Goal: Task Accomplishment & Management: Manage account settings

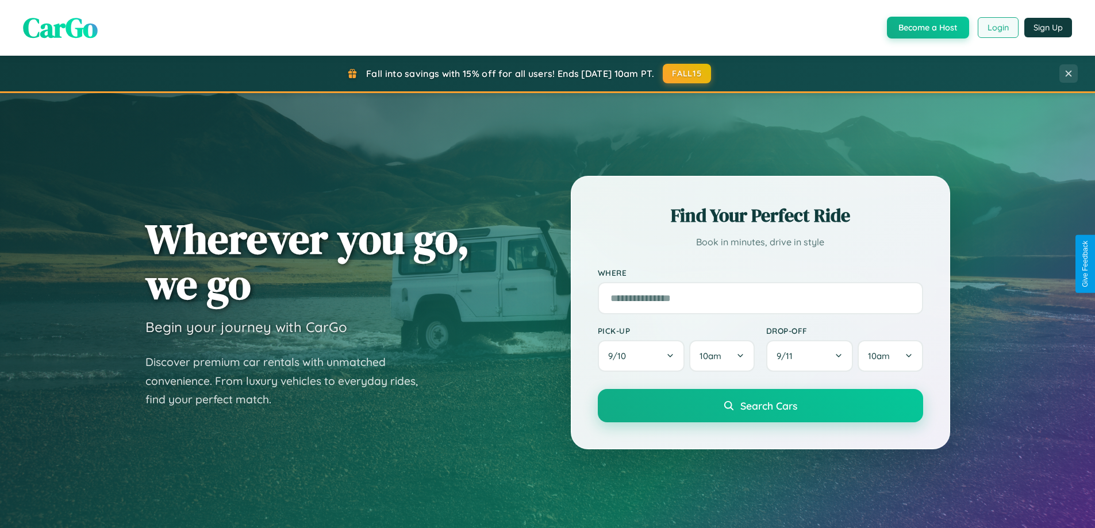
click at [997, 28] on button "Login" at bounding box center [998, 27] width 41 height 21
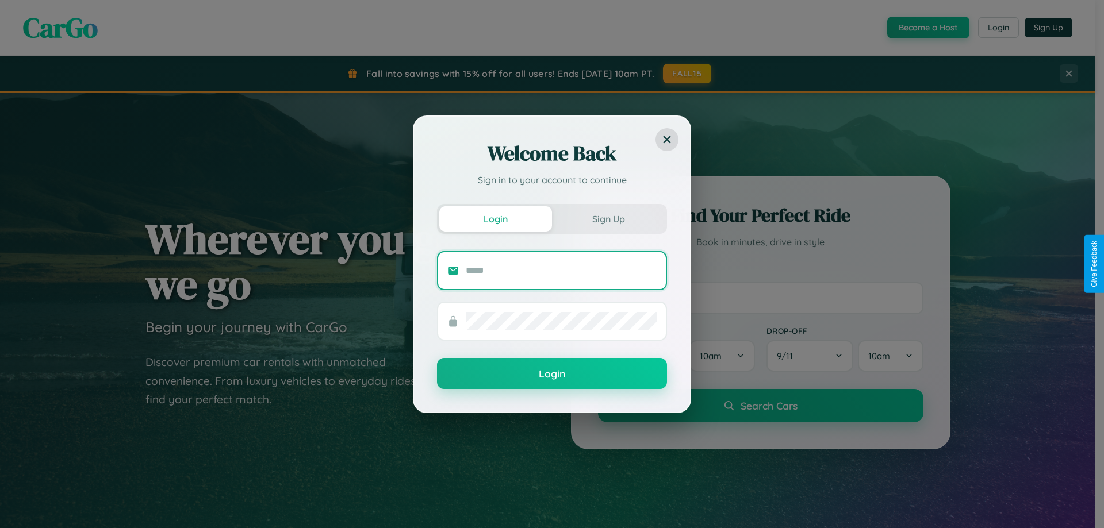
click at [561, 270] on input "text" at bounding box center [561, 271] width 191 height 18
type input "**********"
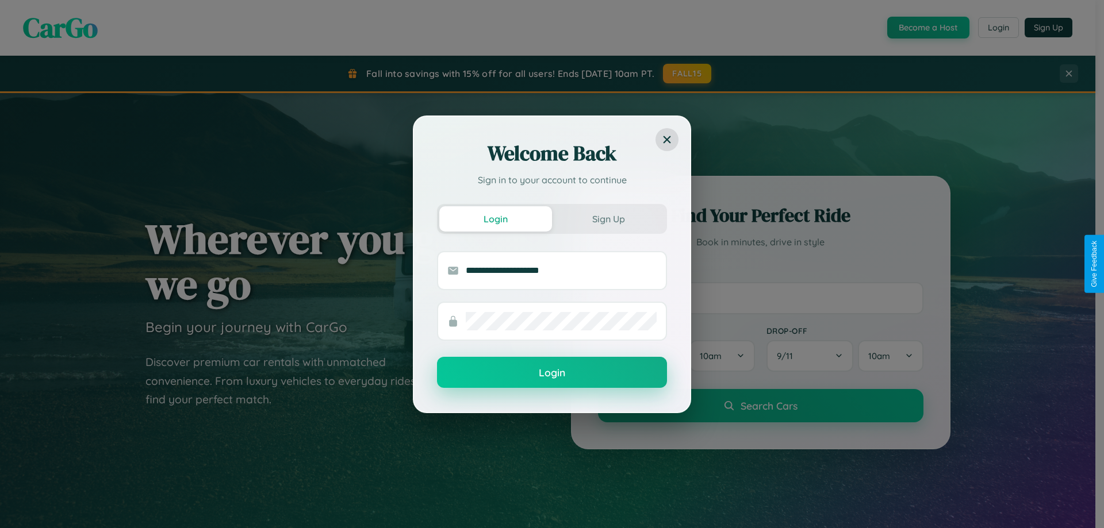
click at [552, 373] on button "Login" at bounding box center [552, 372] width 230 height 31
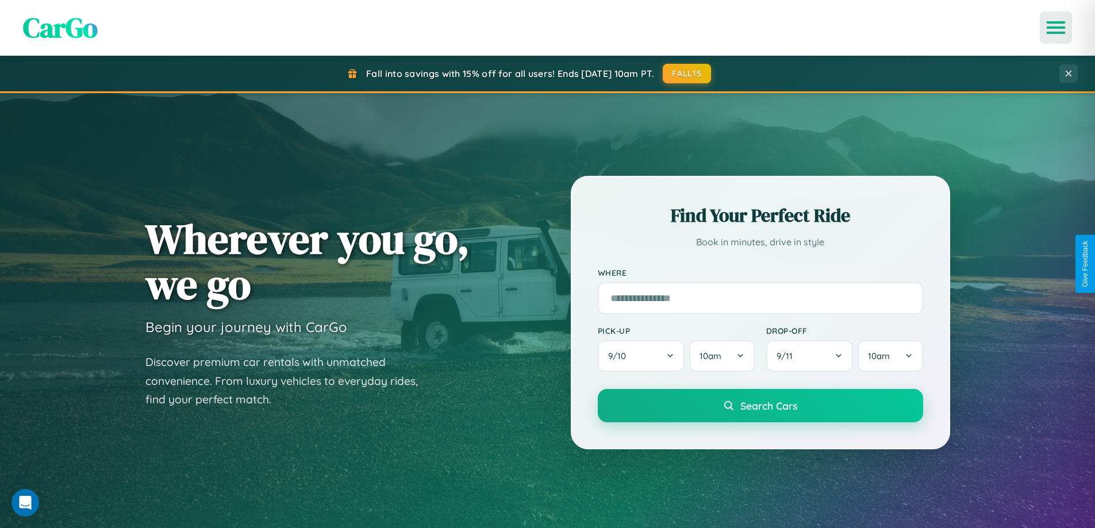
click at [1056, 28] on icon "Open menu" at bounding box center [1056, 27] width 17 height 10
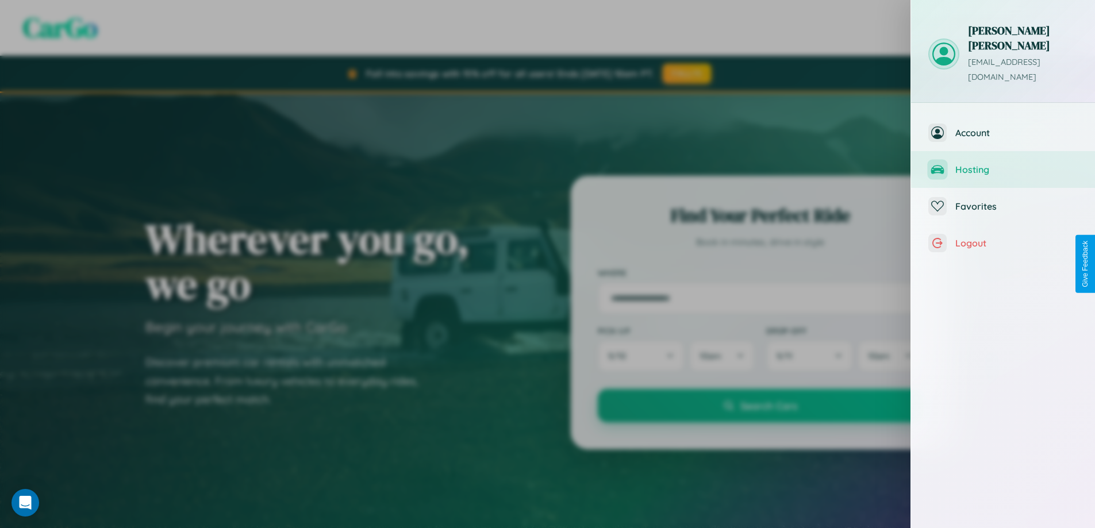
click at [1003, 164] on span "Hosting" at bounding box center [1016, 169] width 122 height 11
